Goal: Transaction & Acquisition: Obtain resource

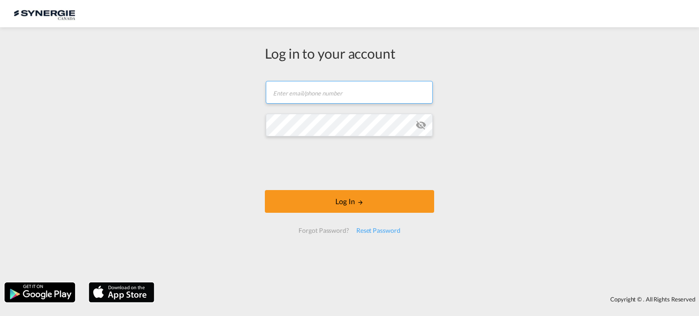
click at [348, 91] on input "text" at bounding box center [349, 92] width 167 height 23
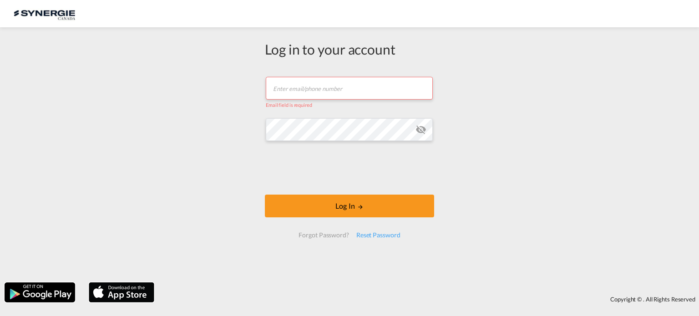
type input "k.mercier@gosynergie.com"
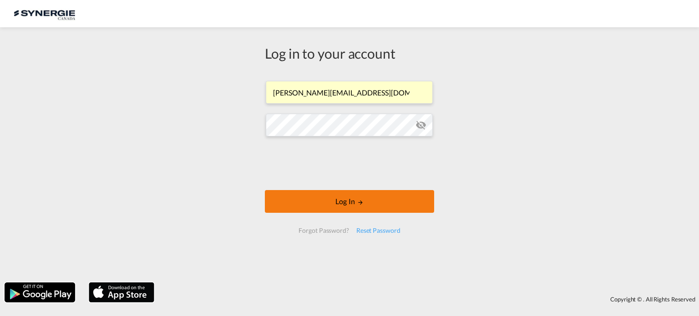
click at [329, 202] on button "Log In" at bounding box center [349, 201] width 169 height 23
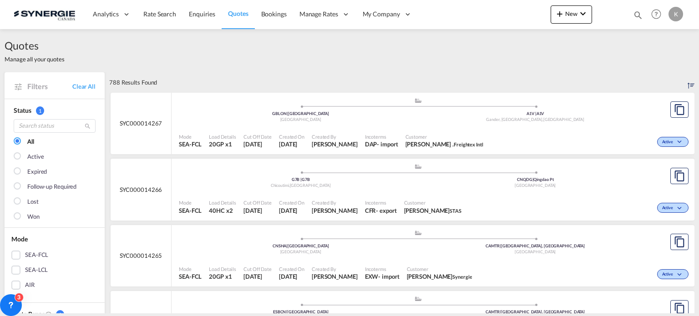
click at [16, 254] on div "SEA-FCL" at bounding box center [15, 255] width 9 height 9
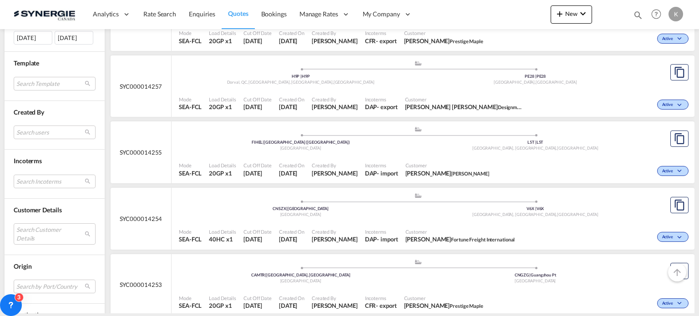
scroll to position [364, 0]
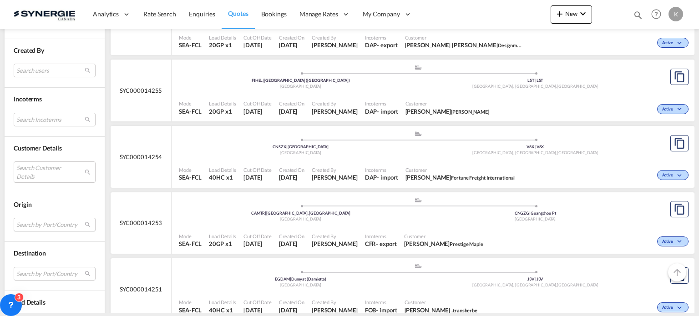
click at [42, 223] on md-select "Search by Port/Country JPNIC nichinan japan AEAMF mussafah united arab emirates…" at bounding box center [55, 225] width 82 height 14
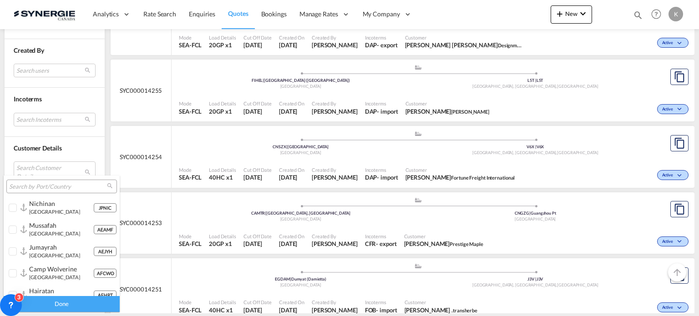
type md-option "[object Object]"
click at [24, 185] on input "search" at bounding box center [58, 187] width 98 height 8
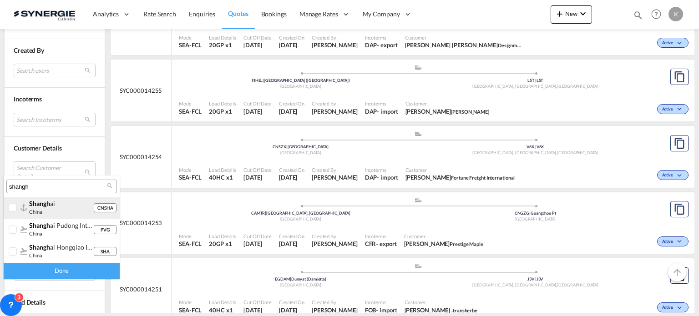
type input "shangh"
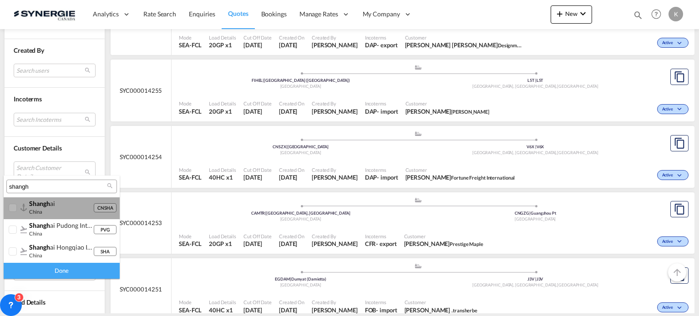
click at [11, 207] on div at bounding box center [13, 208] width 9 height 9
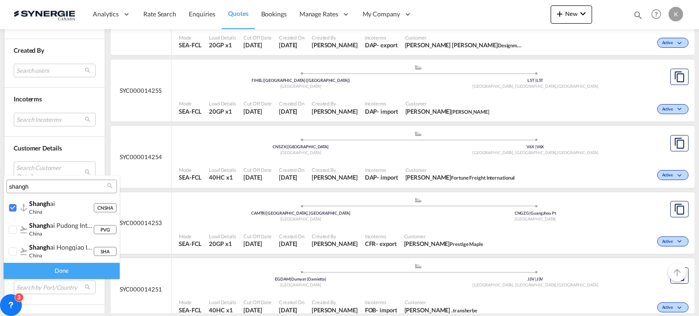
click at [63, 269] on div "Done" at bounding box center [62, 271] width 116 height 16
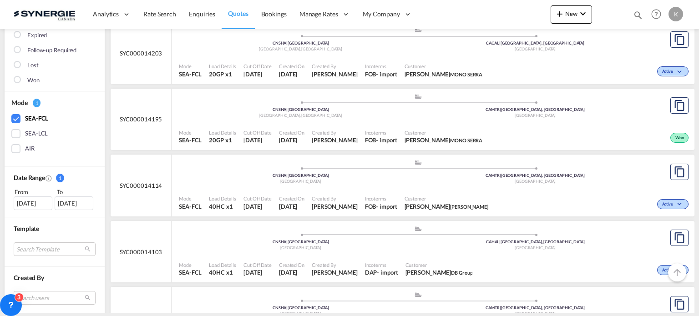
scroll to position [273, 0]
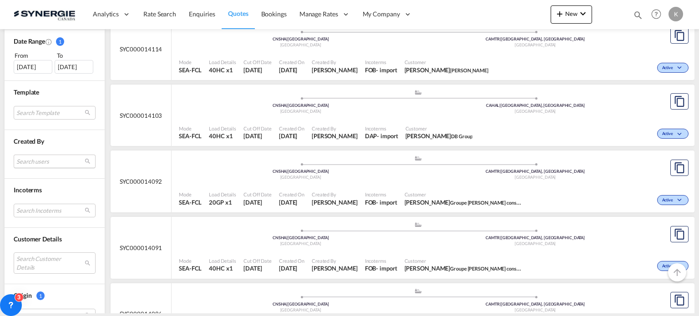
click at [30, 160] on md-select "Search users sugan T sugantha.rajan@freightfy.com raquel Jimenez raquel.jimenez…" at bounding box center [55, 162] width 82 height 14
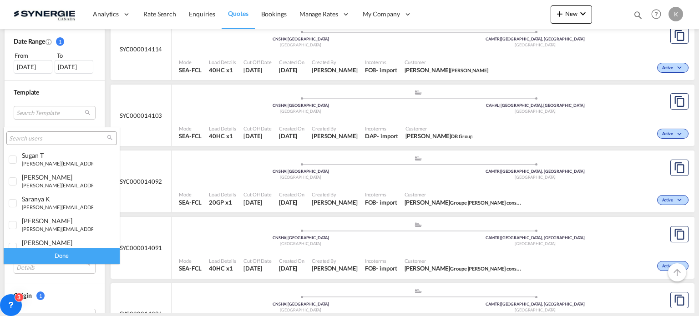
type md-option "[object Object]"
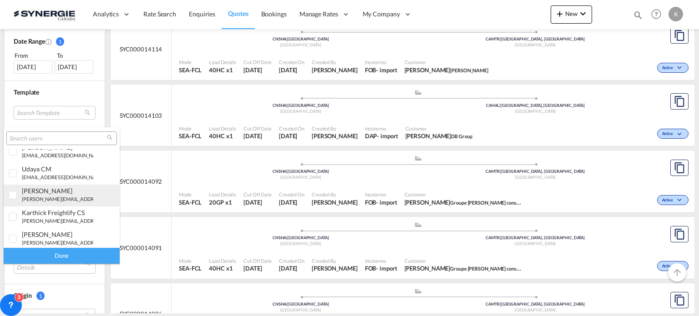
type md-option "[object Object]"
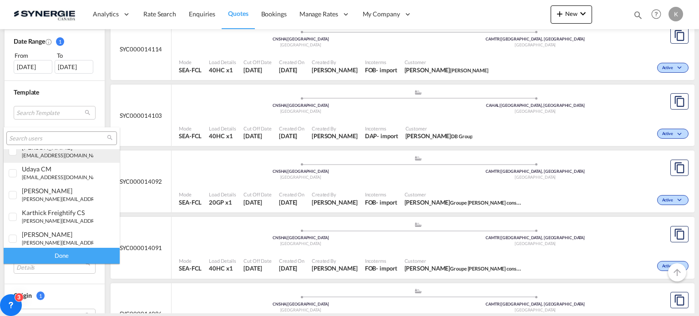
type md-option "[object Object]"
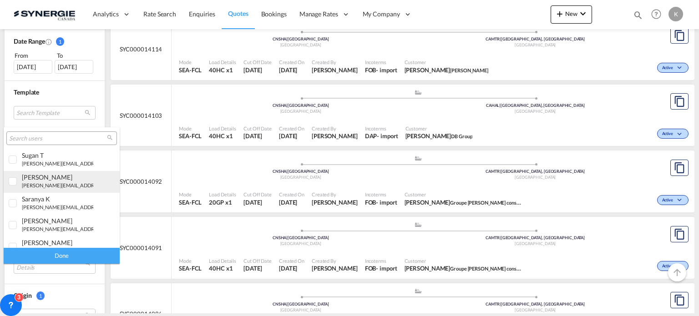
type md-option "[object Object]"
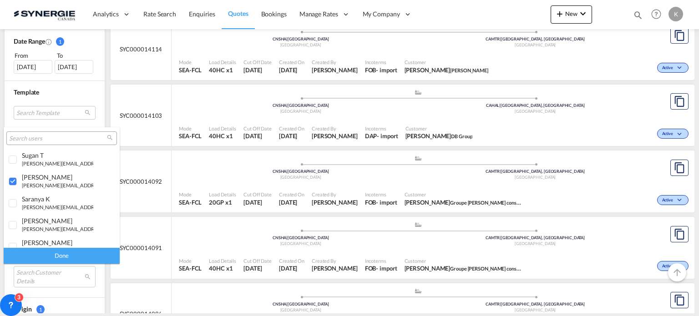
click at [24, 138] on input "search" at bounding box center [58, 139] width 98 height 8
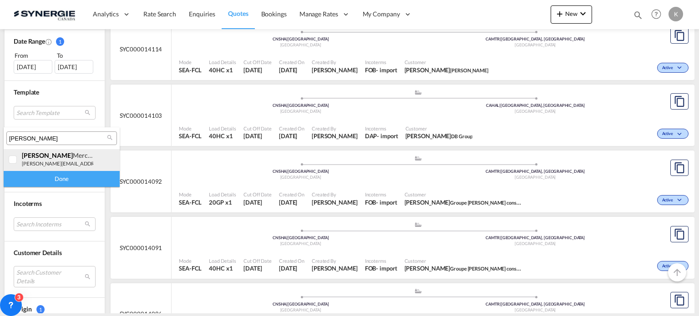
type input "karen"
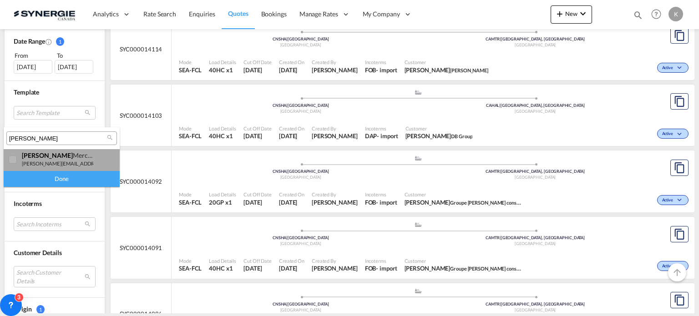
click at [31, 158] on span "karen" at bounding box center [47, 156] width 51 height 8
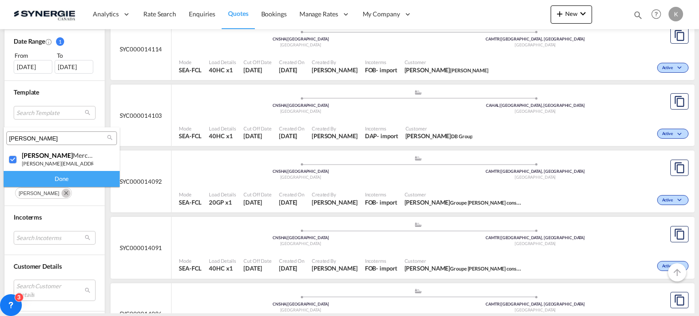
click at [66, 180] on div "Done" at bounding box center [62, 179] width 116 height 16
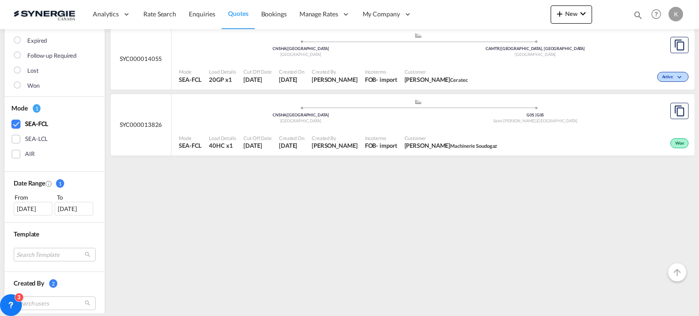
scroll to position [46, 0]
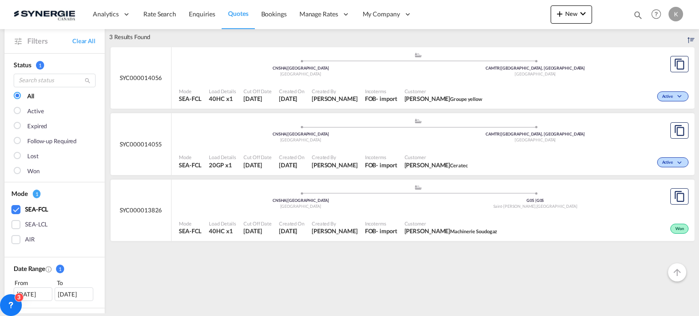
click at [136, 145] on span "SYC000014055" at bounding box center [141, 144] width 43 height 8
click at [37, 293] on div "23 Jul 2025" at bounding box center [33, 295] width 39 height 14
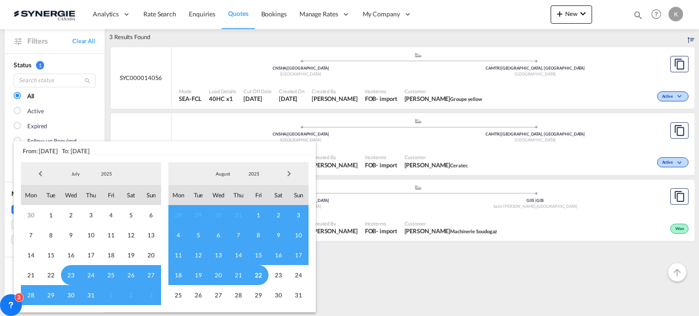
click at [38, 173] on span "Previous Month" at bounding box center [40, 174] width 18 height 18
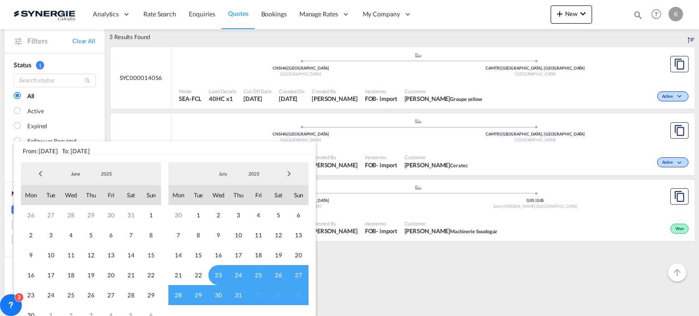
click at [38, 173] on span "Previous Month" at bounding box center [40, 174] width 18 height 18
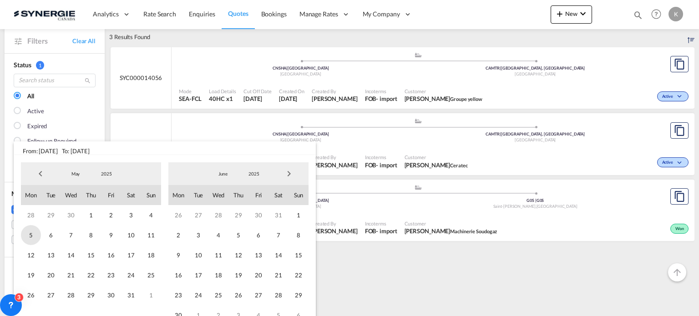
click at [33, 232] on span "5" at bounding box center [31, 235] width 20 height 20
click at [290, 173] on span "Next Month" at bounding box center [289, 174] width 18 height 18
click at [277, 296] on span "2" at bounding box center [279, 296] width 20 height 20
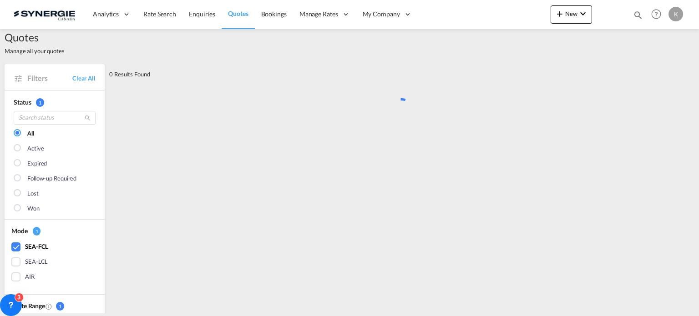
scroll to position [0, 0]
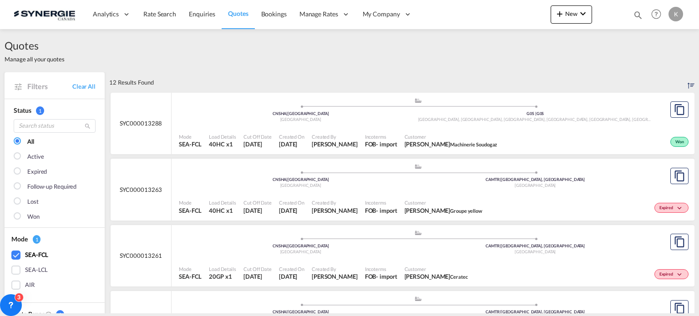
click at [19, 215] on div at bounding box center [18, 217] width 9 height 9
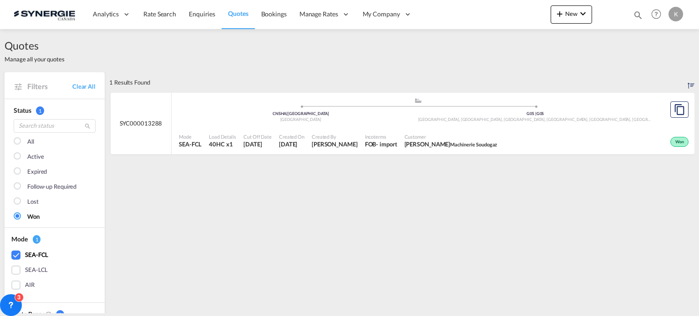
click at [16, 215] on div at bounding box center [18, 217] width 9 height 9
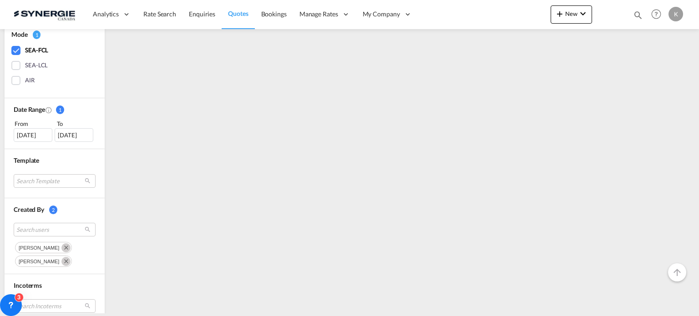
scroll to position [273, 0]
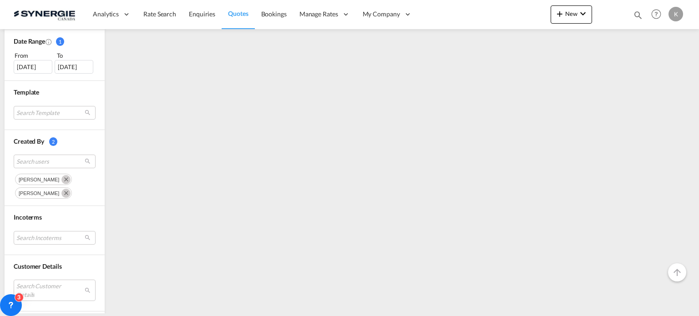
click at [61, 175] on md-icon "Remove" at bounding box center [65, 179] width 9 height 9
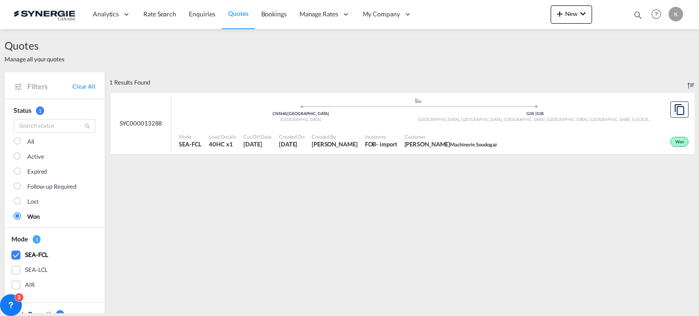
scroll to position [182, 0]
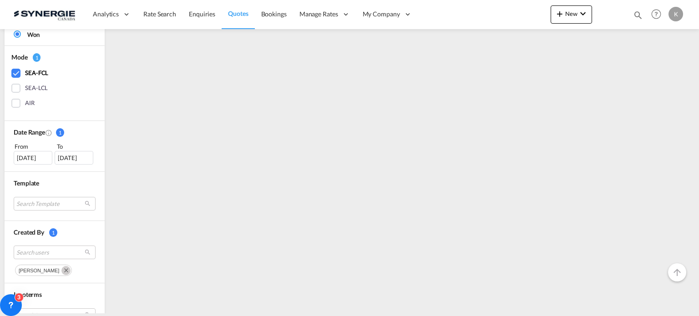
click at [61, 268] on md-icon "Remove" at bounding box center [65, 270] width 9 height 9
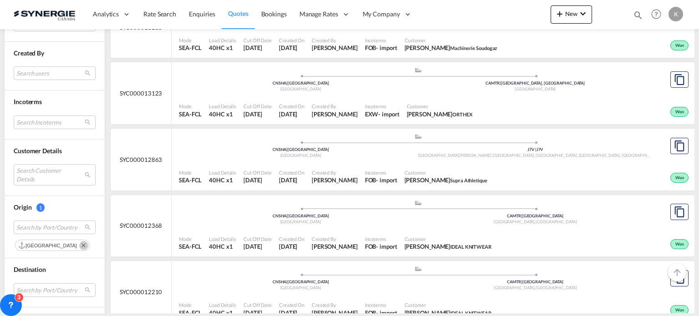
scroll to position [273, 0]
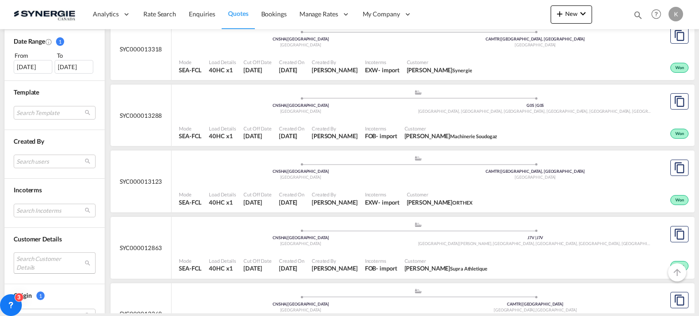
click at [41, 259] on md-select "Search Customer Details user name user hoa Hazel salesupport36@quanterm.com.vn …" at bounding box center [55, 263] width 82 height 21
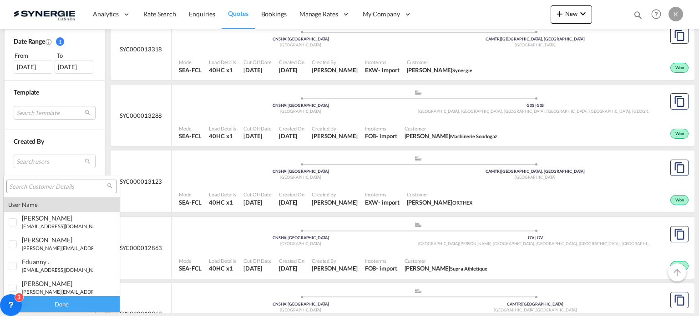
type md-option "[object Object]"
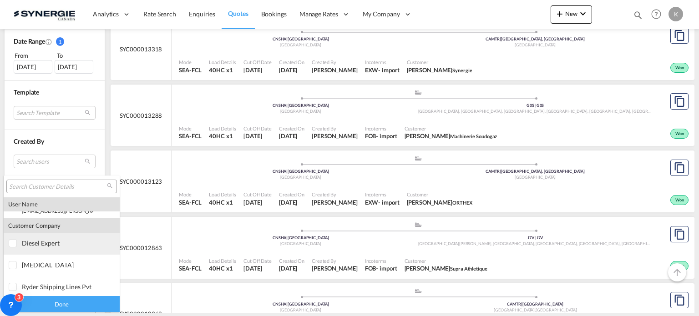
type md-option "[object Object]"
click at [29, 185] on input "search" at bounding box center [58, 187] width 98 height 8
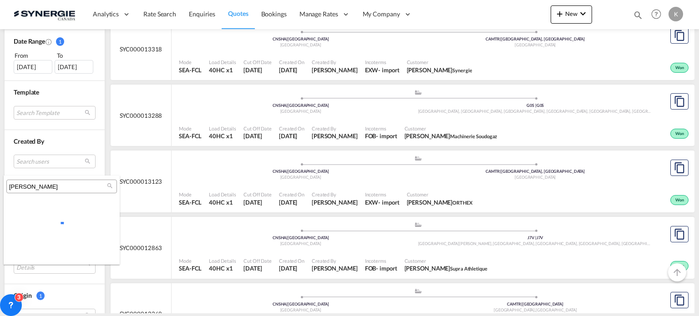
scroll to position [0, 0]
type input "e"
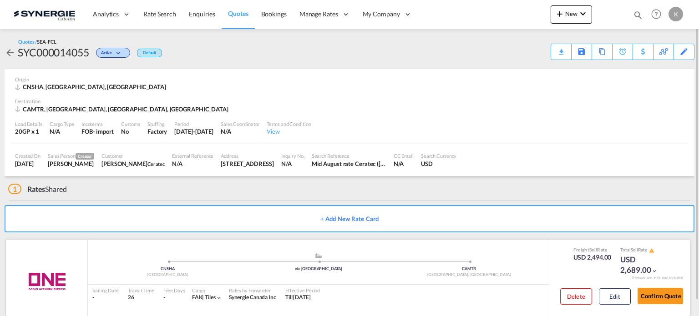
scroll to position [15, 0]
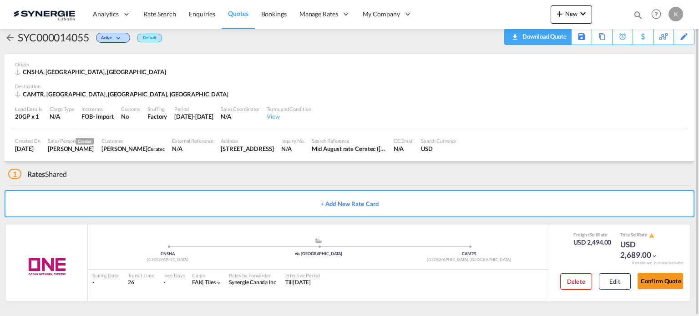
click at [562, 32] on div "Download Quote" at bounding box center [544, 36] width 46 height 15
